Goal: Transaction & Acquisition: Purchase product/service

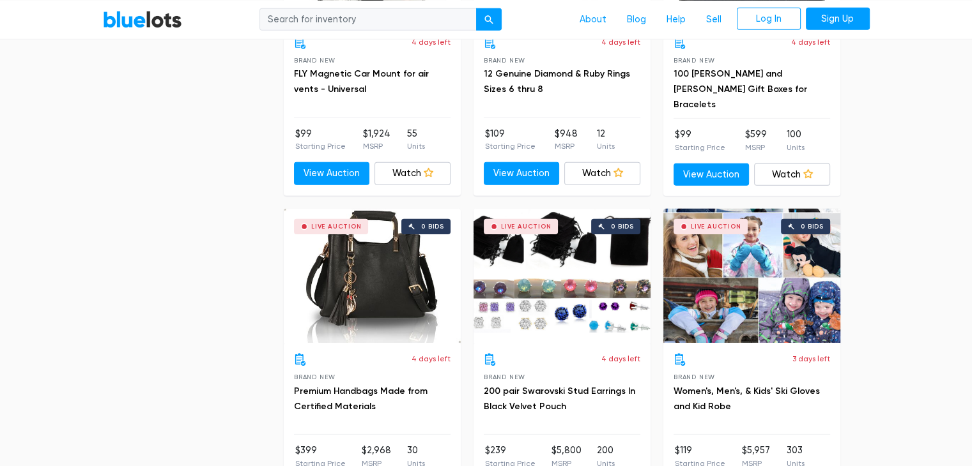
scroll to position [4030, 0]
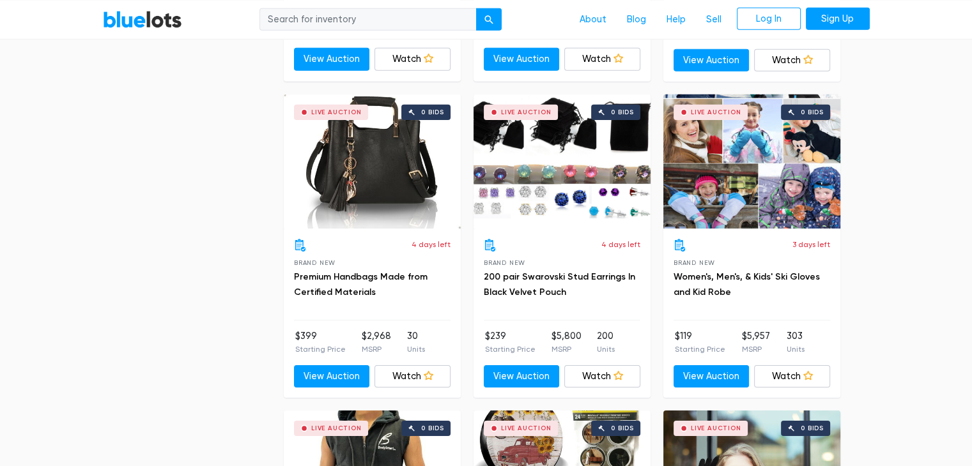
scroll to position [4152, 0]
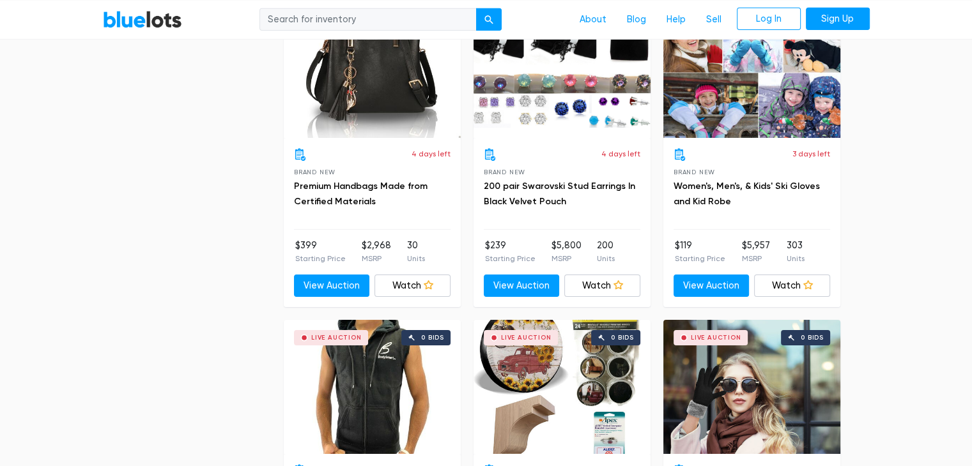
scroll to position [4245, 0]
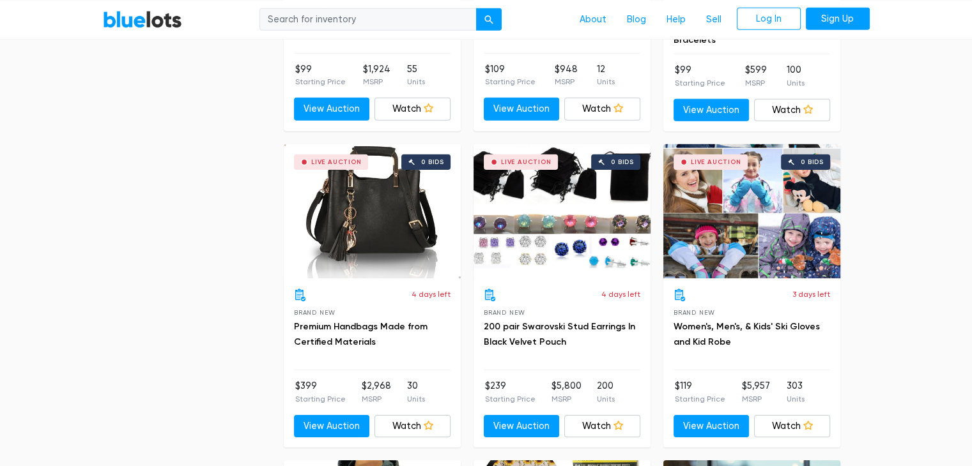
scroll to position [4096, 0]
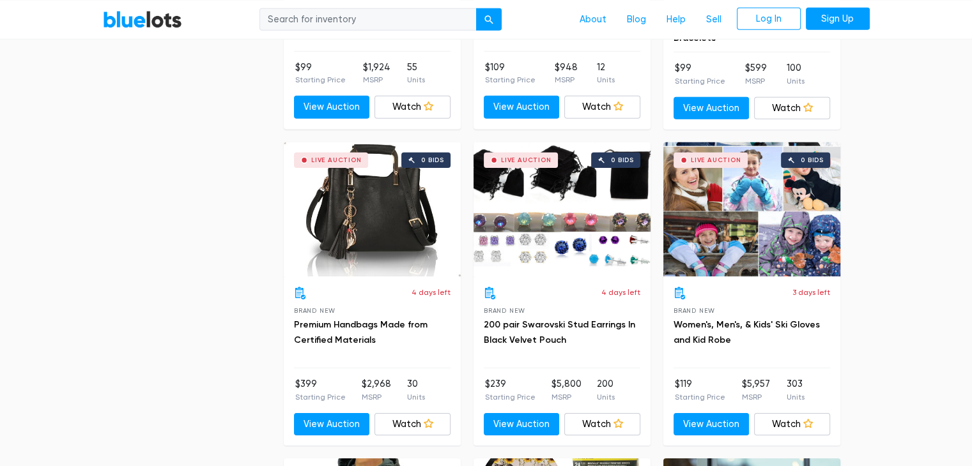
click at [791, 224] on div "Live Auction 0 bids" at bounding box center [751, 209] width 177 height 134
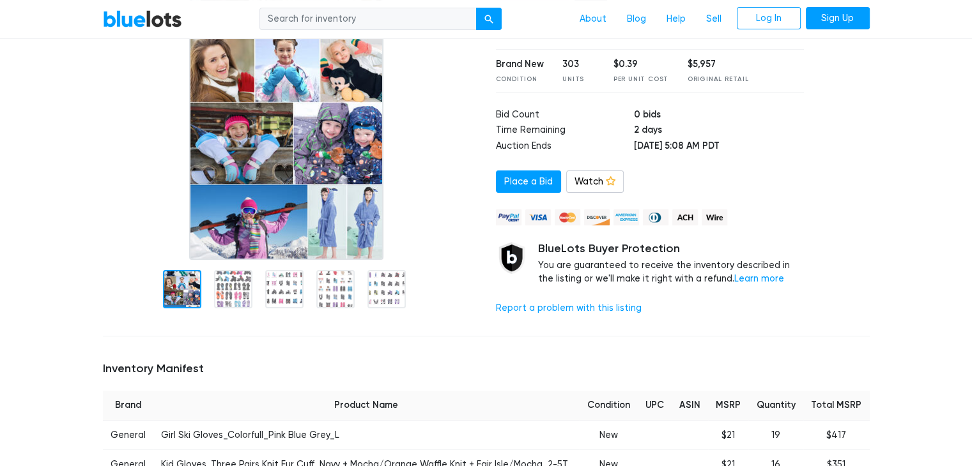
scroll to position [185, 0]
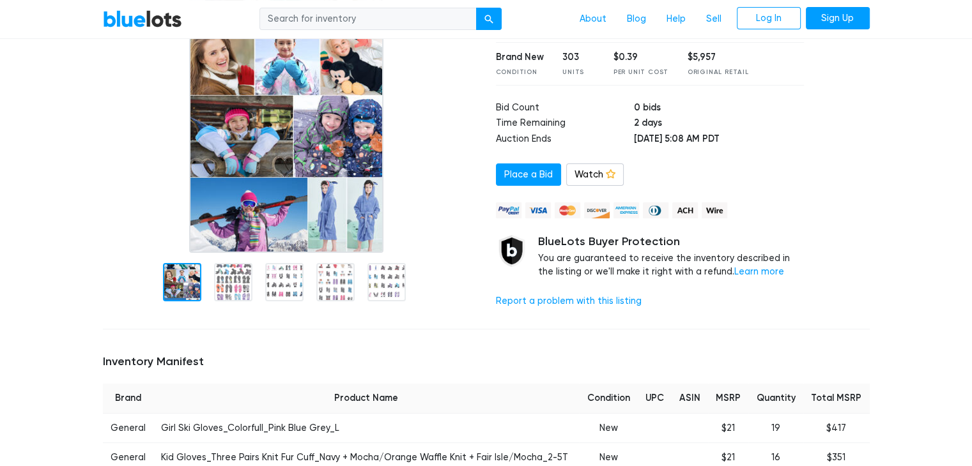
click at [233, 291] on div at bounding box center [233, 282] width 38 height 38
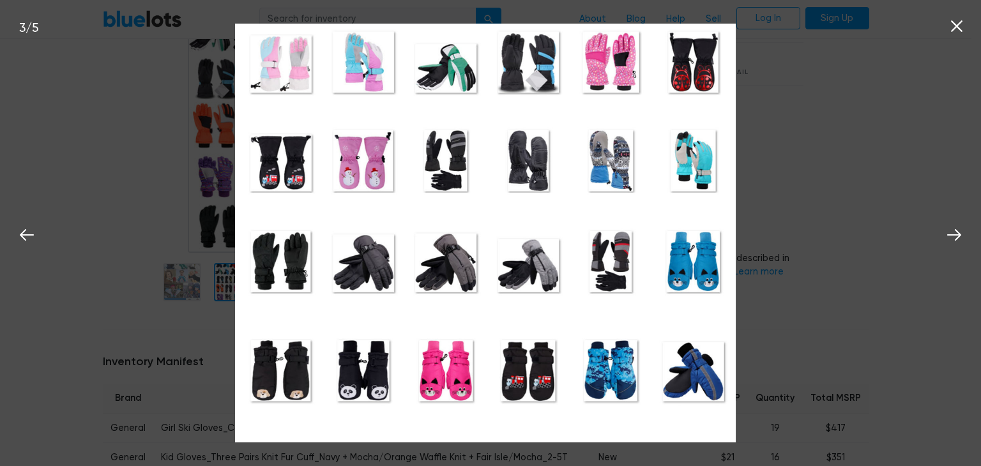
click at [956, 32] on nav "BlueLots About Blog Help Sell Log In Sign Up" at bounding box center [486, 19] width 972 height 39
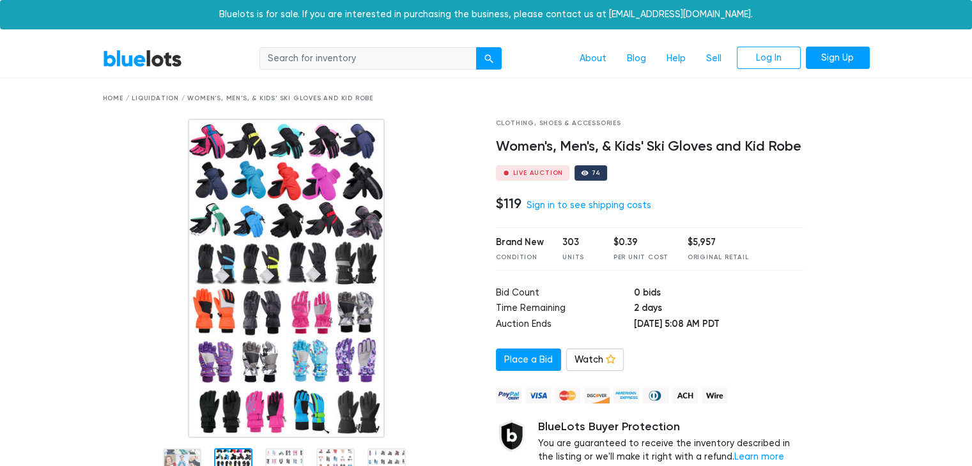
click at [258, 100] on div "Home / Liquidation / Women's, Men's, & Kids' Ski Gloves and Kid Robe" at bounding box center [486, 99] width 767 height 10
click at [206, 102] on div "Home / Liquidation / Women's, Men's, & Kids' Ski Gloves and Kid Robe" at bounding box center [486, 99] width 767 height 10
click at [165, 90] on div "Home / Liquidation / Women's, Men's, & Kids' Ski Gloves and Kid Robe" at bounding box center [486, 99] width 786 height 40
click at [166, 95] on div "Home / Liquidation / Women's, Men's, & Kids' Ski Gloves and Kid Robe" at bounding box center [486, 99] width 767 height 10
click at [481, 66] on button "submit" at bounding box center [489, 58] width 26 height 23
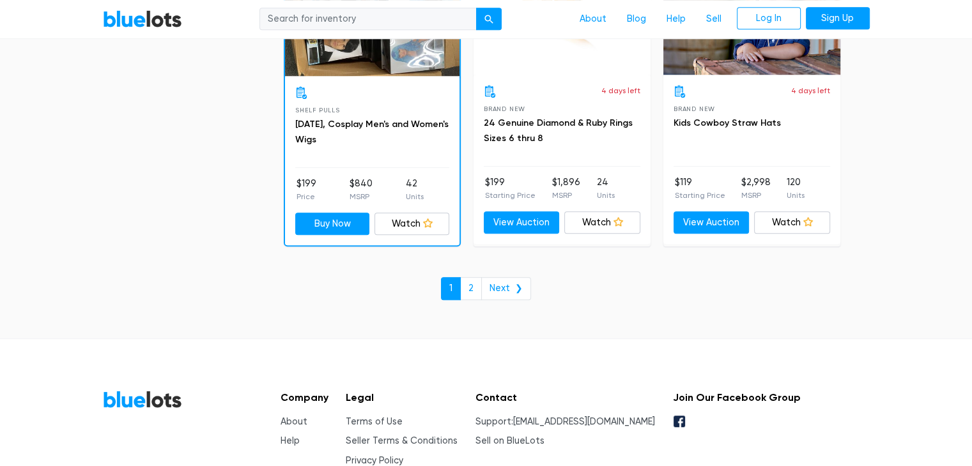
scroll to position [5564, 0]
click at [521, 284] on link "Next ❯" at bounding box center [506, 288] width 50 height 23
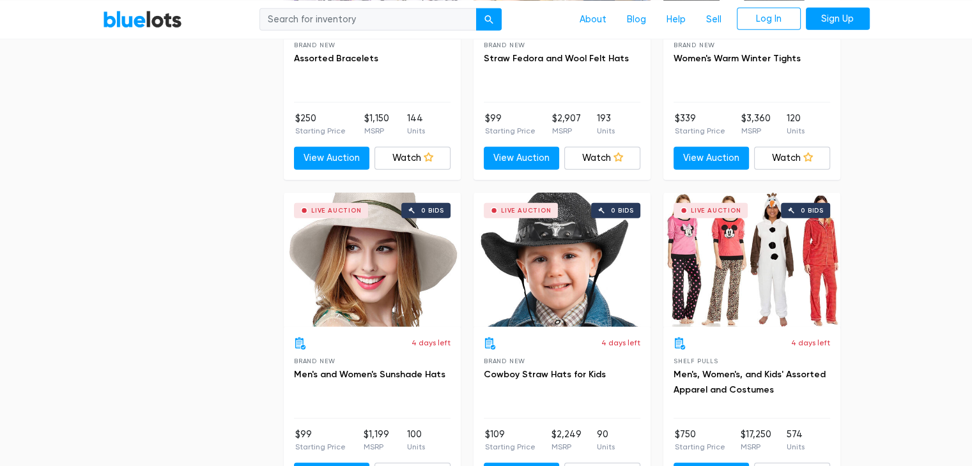
scroll to position [3121, 0]
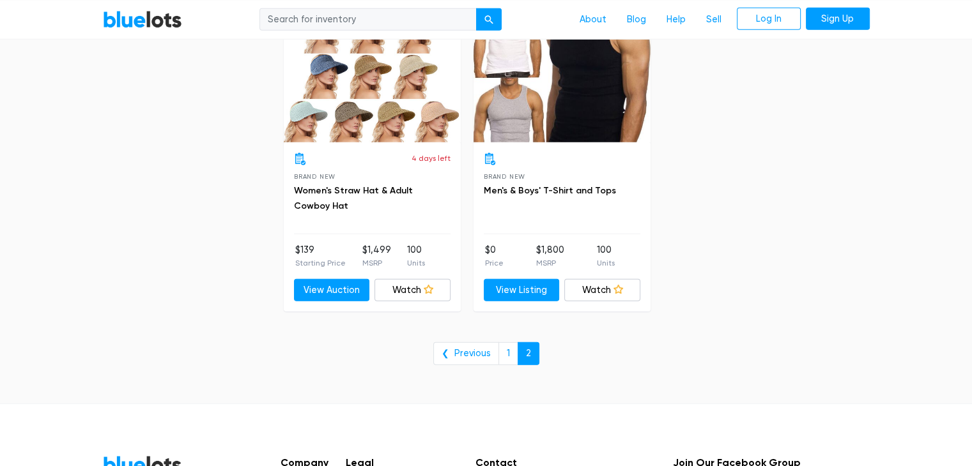
scroll to position [3601, 0]
